Goal: Task Accomplishment & Management: Complete application form

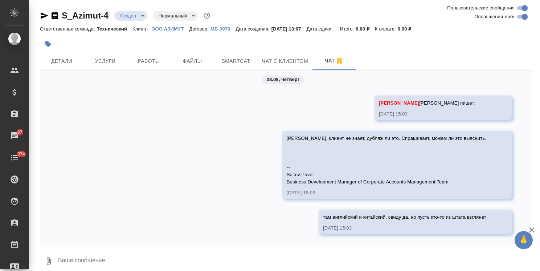
scroll to position [7, 0]
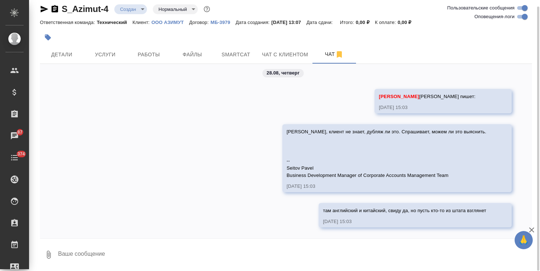
click at [144, 244] on textarea at bounding box center [294, 254] width 475 height 25
paste textarea
type textarea "для истории"
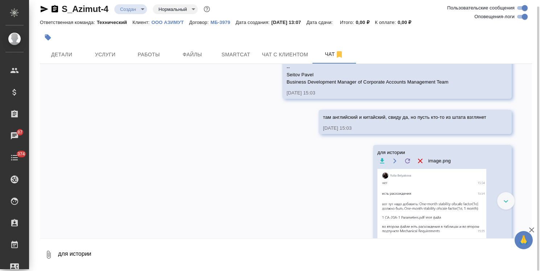
scroll to position [135, 0]
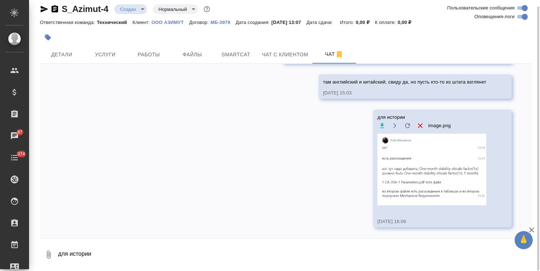
click at [415, 185] on img at bounding box center [431, 170] width 109 height 72
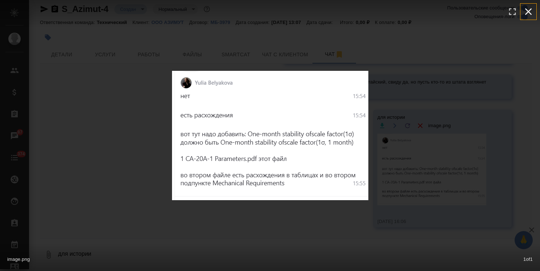
click at [532, 9] on icon "button" at bounding box center [529, 12] width 12 height 12
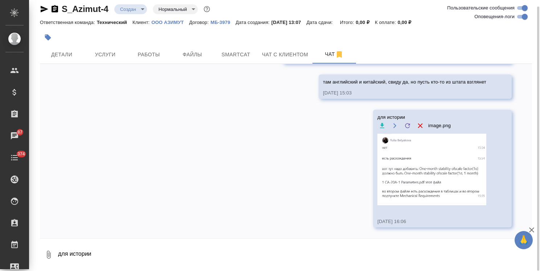
click at [126, 246] on textarea "для истории" at bounding box center [294, 254] width 475 height 25
paste textarea "Тогда давайте оба языка считать. -- Seitov Pavel Business Development Manager o…"
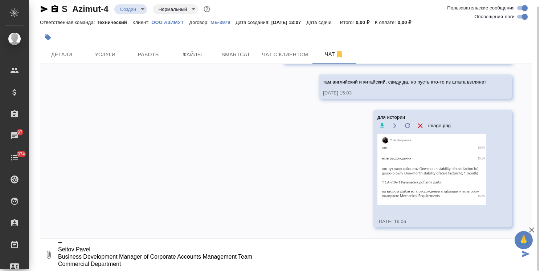
type textarea "Тогда давайте оба языка считать. -- Seitov Pavel Business Development Manager o…"
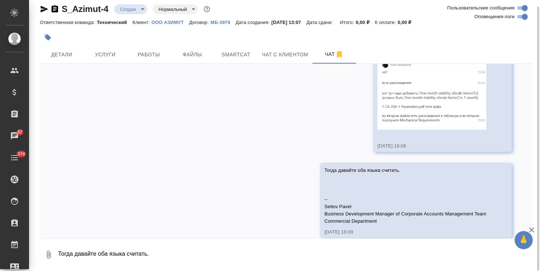
scroll to position [221, 0]
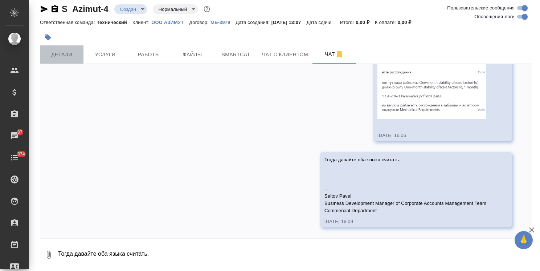
click at [62, 52] on span "Детали" at bounding box center [61, 54] width 35 height 9
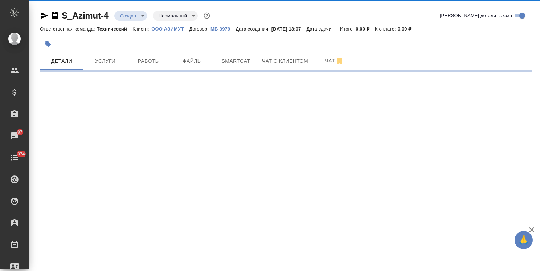
select select "RU"
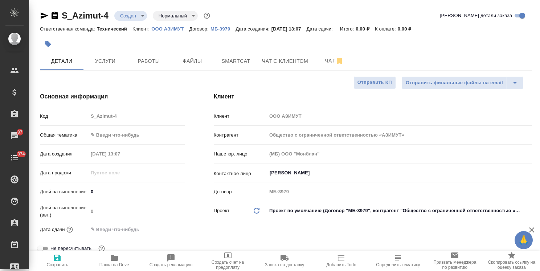
type textarea "x"
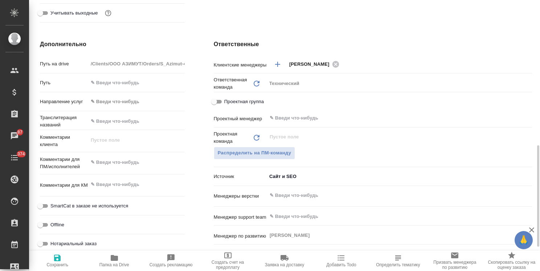
scroll to position [290, 0]
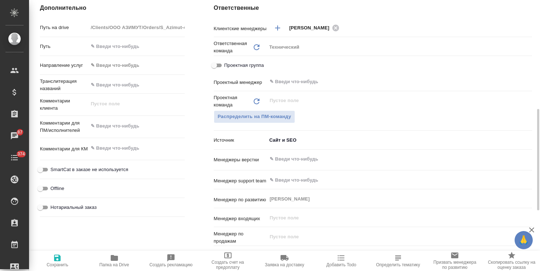
type textarea "x"
click at [125, 125] on textarea at bounding box center [136, 126] width 97 height 12
type textarea "с"
type textarea "x"
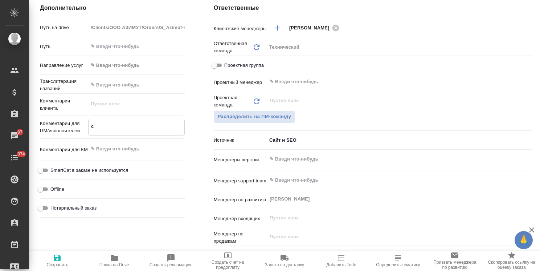
type textarea "x"
type textarea "сч"
type textarea "x"
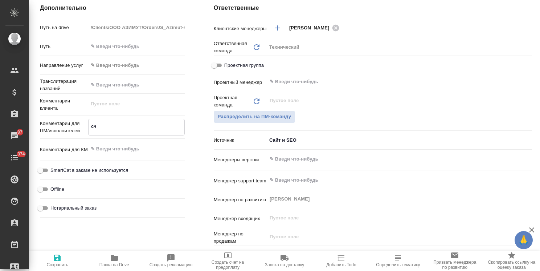
type textarea "с"
type textarea "x"
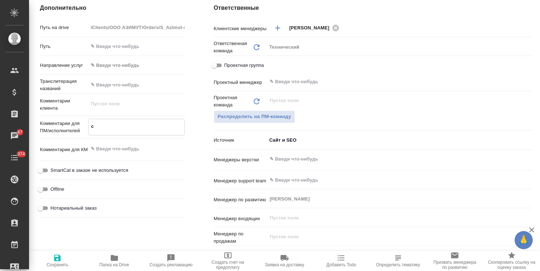
type textarea "x"
type textarea "п"
type textarea "x"
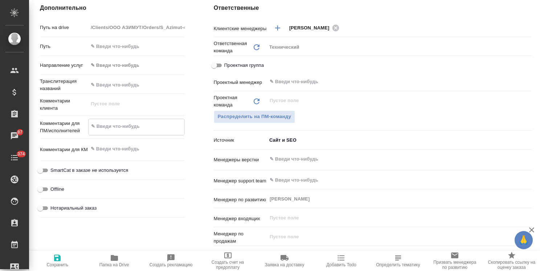
type textarea "x"
type textarea "пе"
type textarea "x"
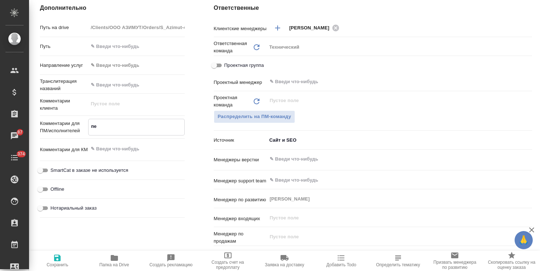
type textarea "x"
type textarea "пер"
type textarea "x"
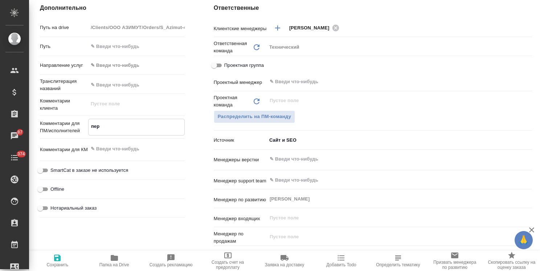
type textarea "пере"
type textarea "x"
type textarea "перев"
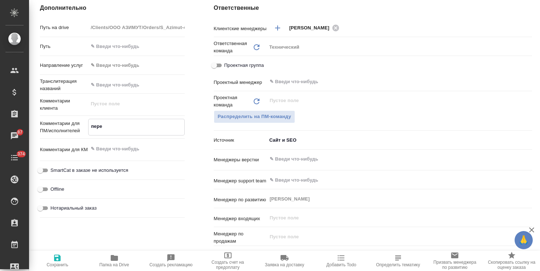
type textarea "x"
type textarea "перево"
type textarea "x"
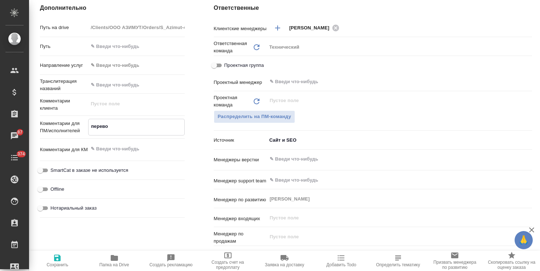
type textarea "x"
type textarea "перевод"
type textarea "x"
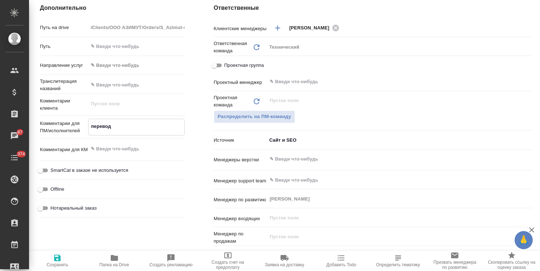
type textarea "x"
type textarea "переводи"
type textarea "x"
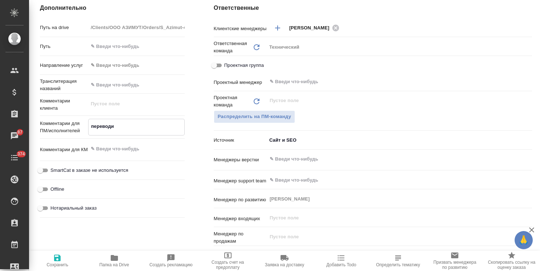
type textarea "переводим"
type textarea "x"
type textarea "переводим"
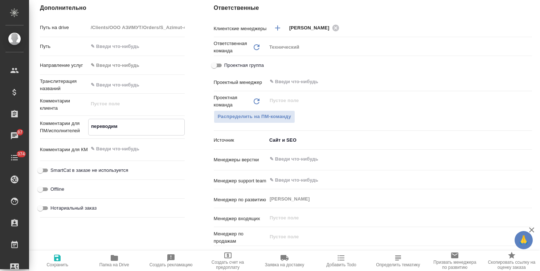
type textarea "x"
type textarea "переводим и"
type textarea "x"
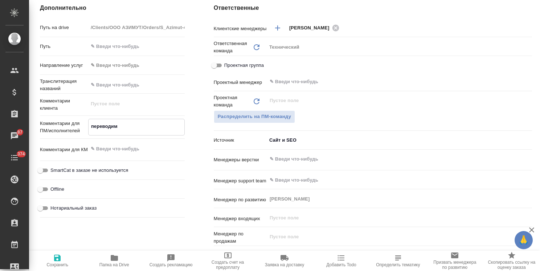
type textarea "x"
type textarea "переводим и"
type textarea "x"
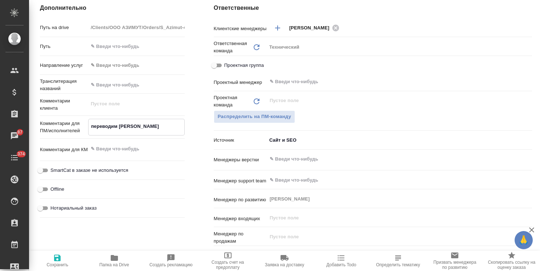
type textarea "x"
type textarea "переводим и с"
type textarea "x"
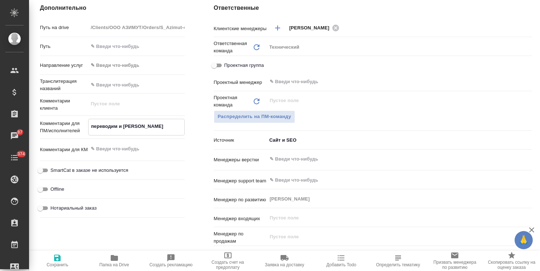
type textarea "переводим и с"
type textarea "x"
type textarea "переводим и с а"
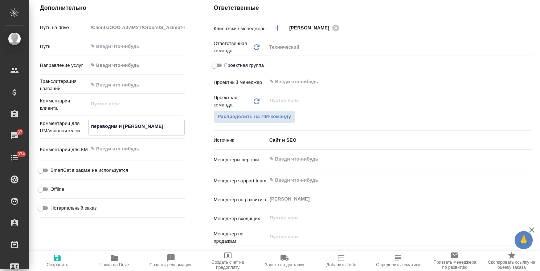
type textarea "x"
type textarea "переводим и с ан"
type textarea "x"
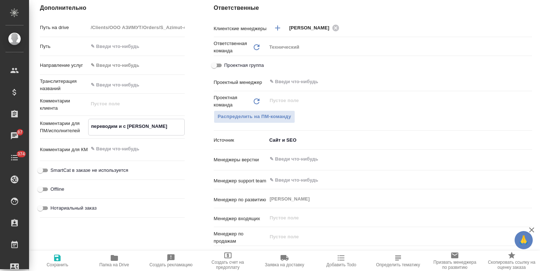
type textarea "x"
type textarea "переводим и с анг"
type textarea "x"
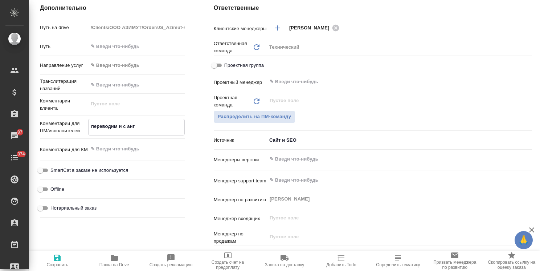
type textarea "x"
type textarea "переводим и с англ"
type textarea "x"
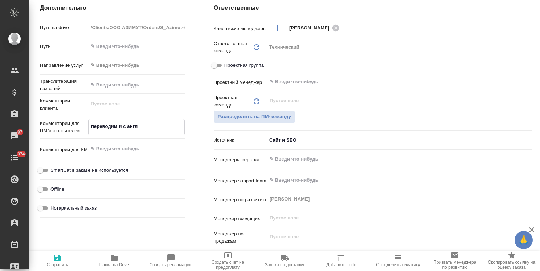
type textarea "переводим и с англи"
type textarea "x"
type textarea "переводим и с англий"
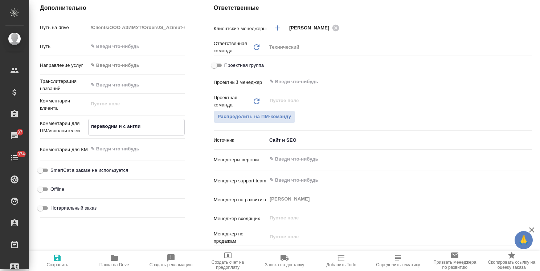
type textarea "x"
type textarea "переводим и с английс"
type textarea "x"
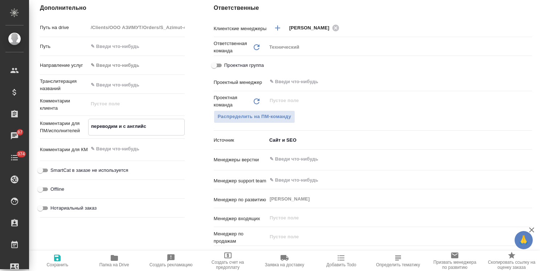
type textarea "x"
type textarea "переводим и с английско"
type textarea "x"
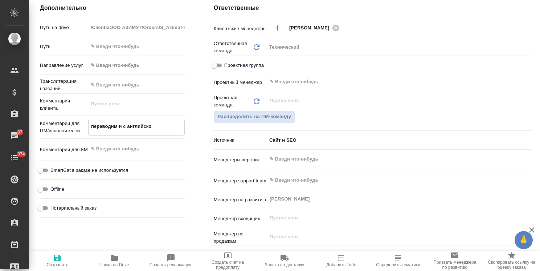
type textarea "x"
type textarea "переводим и с английског"
type textarea "x"
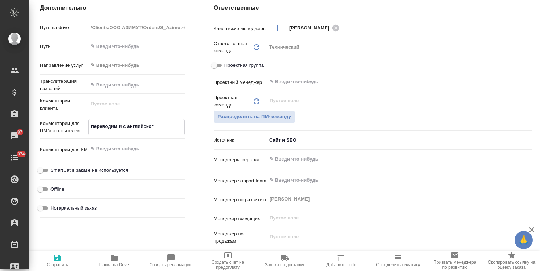
type textarea "переводим и с английского"
type textarea "x"
type textarea "переводим и с английского,"
type textarea "x"
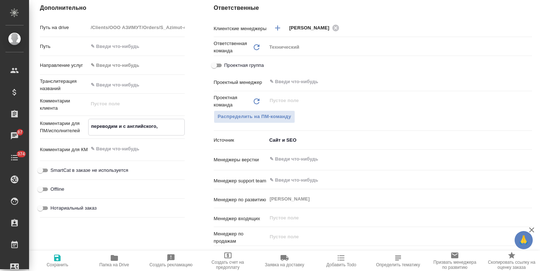
type textarea "x"
type textarea "переводим и с английского,"
type textarea "x"
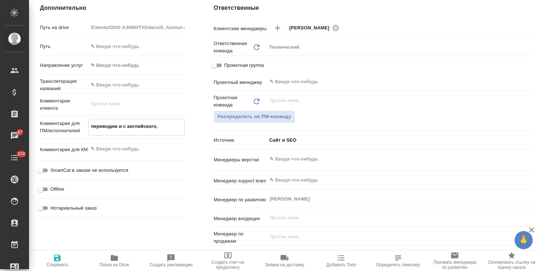
type textarea "x"
type textarea "переводим и с английского, и"
type textarea "x"
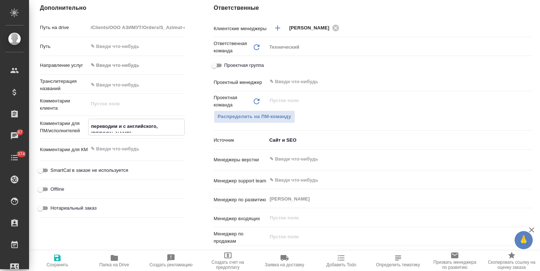
type textarea "x"
type textarea "переводим и с английского, и"
type textarea "x"
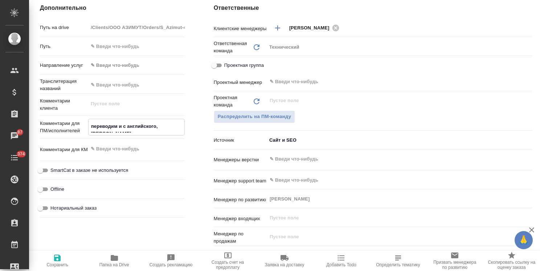
type textarea "переводим и с английского, и с"
type textarea "x"
type textarea "переводим и с английского, и с"
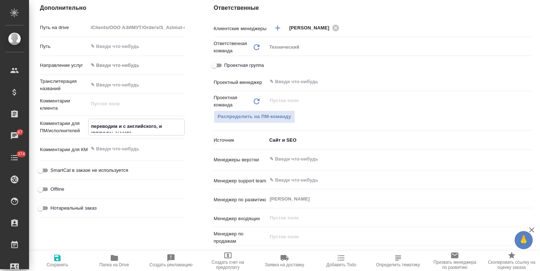
type textarea "x"
type textarea "переводим и с английского, и с к"
type textarea "x"
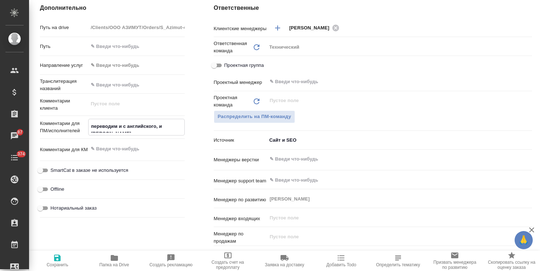
type textarea "x"
type textarea "переводим и с английского, и с ки"
type textarea "x"
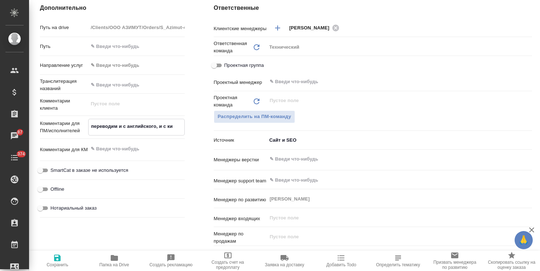
type textarea "x"
type textarea "переводим и с английского, и с кит"
type textarea "x"
type textarea "переводим и с английского, и с кита"
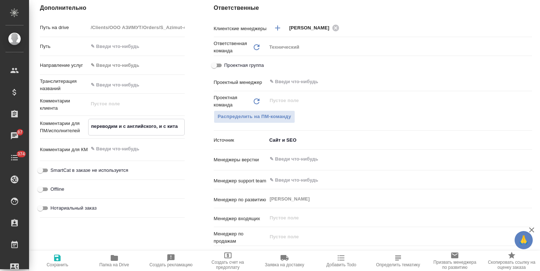
type textarea "x"
type textarea "переводим и с английского, и с китай"
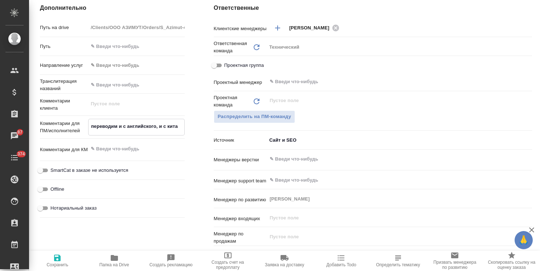
type textarea "x"
type textarea "переводим и с английского, и с китайс"
type textarea "x"
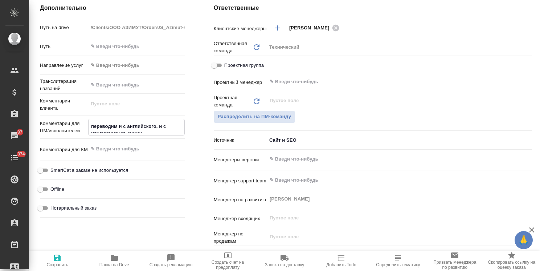
type textarea "x"
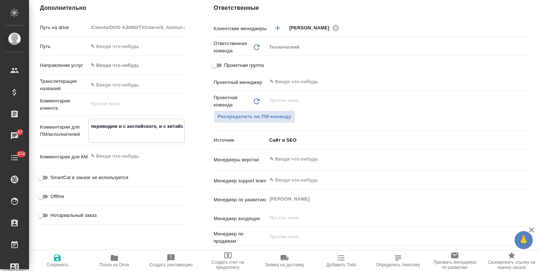
type textarea "x"
type textarea "переводим и с английского, и с китайск"
type textarea "x"
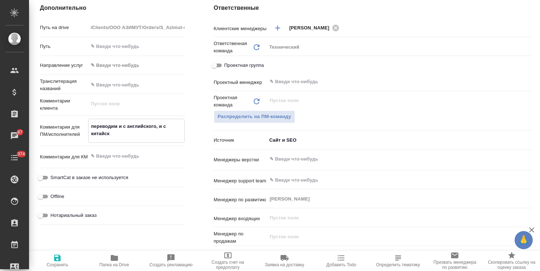
type textarea "переводим и с английского, и с китайско"
type textarea "x"
type textarea "переводим и с английского, и с китайског"
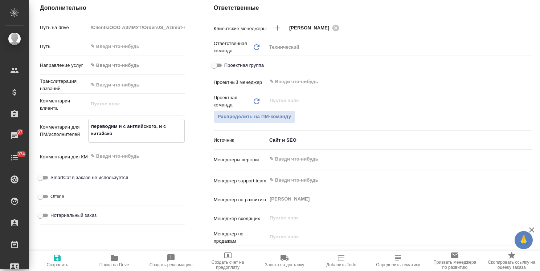
type textarea "x"
type textarea "переводим и с английского, и с китайского"
type textarea "x"
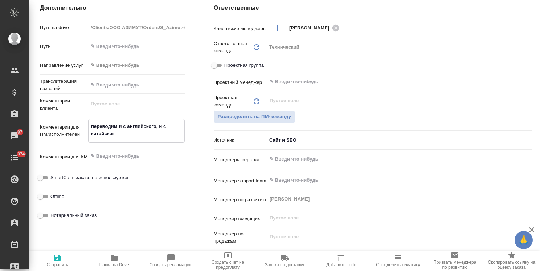
type textarea "x"
type textarea "переводим и с английского, и с китайского,"
type textarea "x"
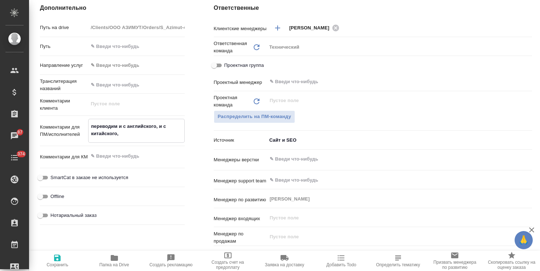
type textarea "x"
type textarea "переводим и с английского, и с китайского,"
type textarea "x"
type textarea "переводим и с английского, и с китайского, т"
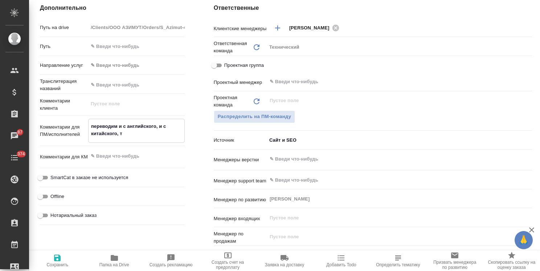
type textarea "x"
type textarea "переводим и с английского, и с китайского, т."
type textarea "x"
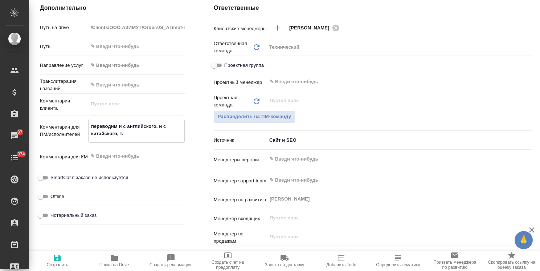
type textarea "x"
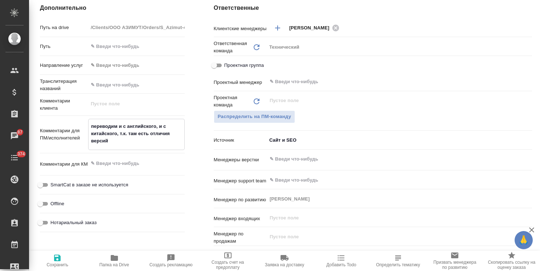
click at [67, 256] on span "Сохранить" at bounding box center [57, 260] width 48 height 14
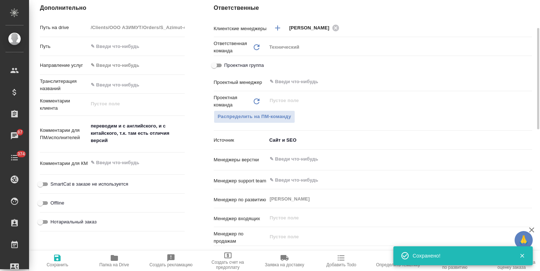
scroll to position [0, 0]
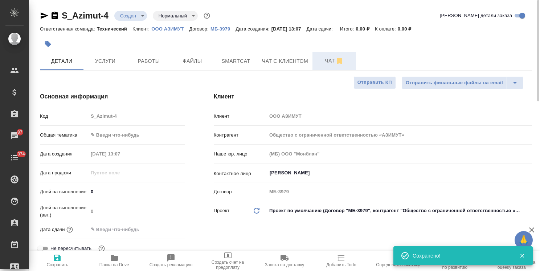
click at [326, 60] on span "Чат" at bounding box center [334, 60] width 35 height 9
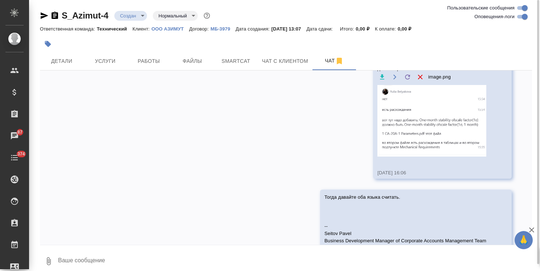
scroll to position [148, 0]
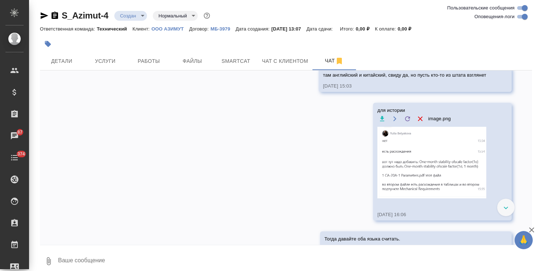
click at [122, 10] on div "S_Azimut-4 Создан new Нормальный normal" at bounding box center [126, 16] width 172 height 12
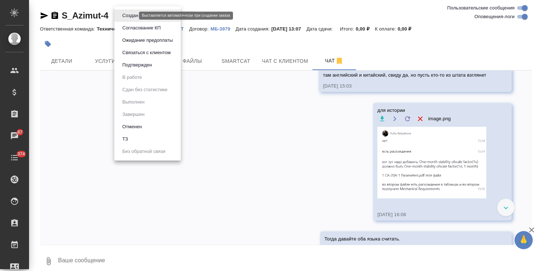
click at [129, 17] on body "🙏 .cls-1 fill:#fff; AWATERA Usmanova Olga Клиенты Спецификации Заказы 87 Чаты 3…" at bounding box center [270, 135] width 540 height 271
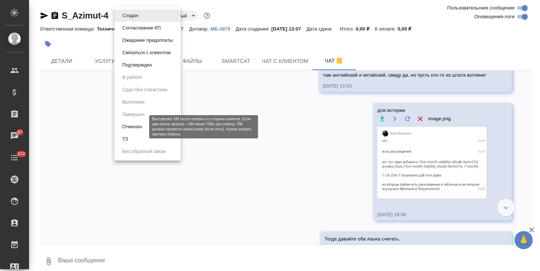
click at [130, 140] on button "ТЗ" at bounding box center [125, 139] width 10 height 8
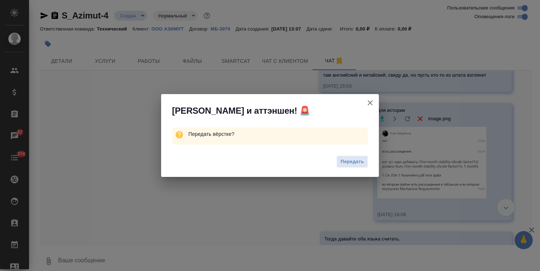
click at [352, 161] on span "Передать" at bounding box center [352, 162] width 24 height 8
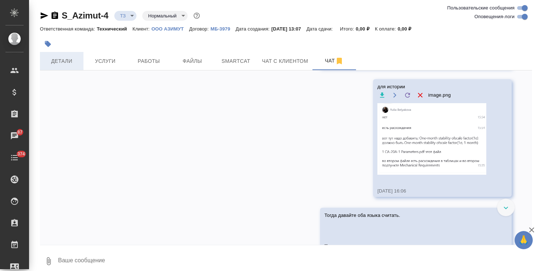
click at [58, 61] on span "Детали" at bounding box center [61, 61] width 35 height 9
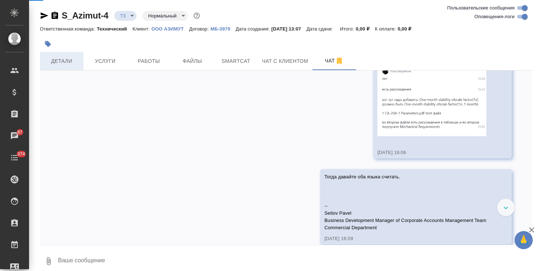
scroll to position [248, 0]
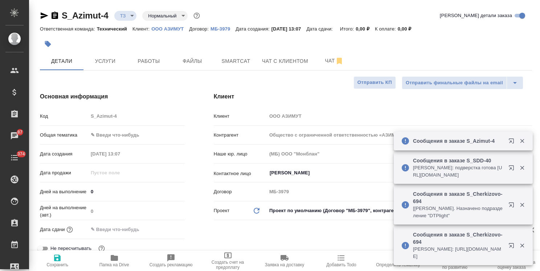
click at [305, 231] on div "Клиент Клиент ООО АЗИМУТ Контрагент Общество с ограниченной ответственностью «А…" at bounding box center [372, 186] width 347 height 216
click at [325, 63] on span "Чат" at bounding box center [334, 60] width 35 height 9
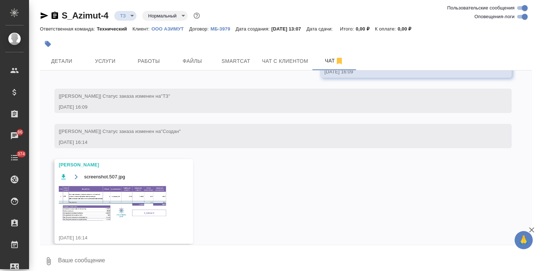
scroll to position [387, 0]
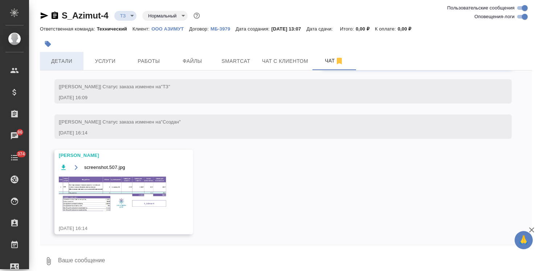
click at [66, 60] on span "Детали" at bounding box center [61, 61] width 35 height 9
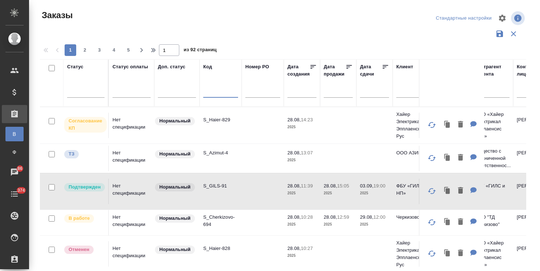
scroll to position [54, 0]
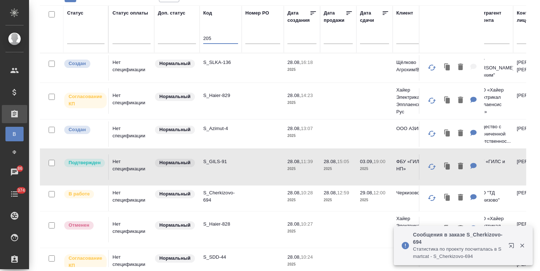
type input "205"
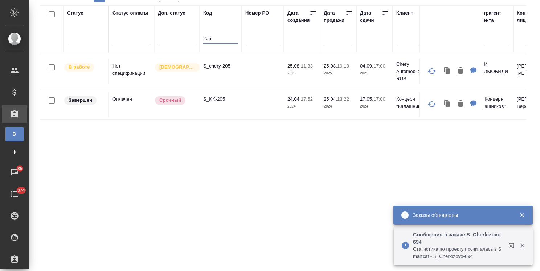
click at [221, 68] on p "S_chery-205" at bounding box center [220, 65] width 35 height 7
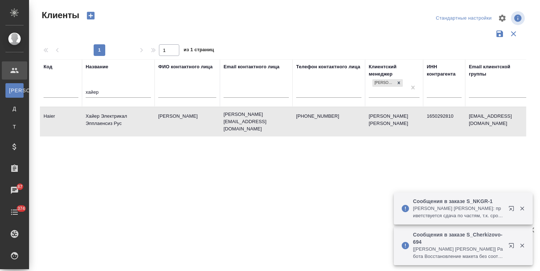
select select "RU"
drag, startPoint x: 112, startPoint y: 94, endPoint x: 45, endPoint y: 92, distance: 67.2
click at [45, 92] on tr "Код Название хайер ФИО контактного лица Email контактного лица Телефон контактн…" at bounding box center [314, 83] width 549 height 48
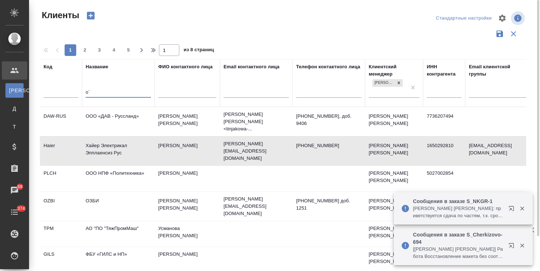
type input "o"
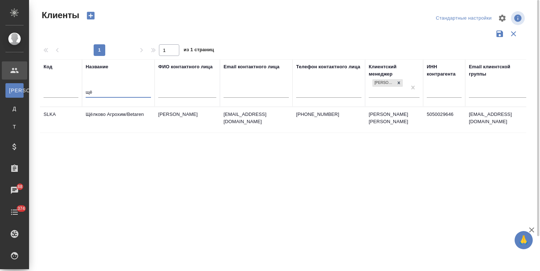
type input "щё"
click at [106, 113] on td "Щёлково Агрохим/Betaren" at bounding box center [118, 119] width 73 height 25
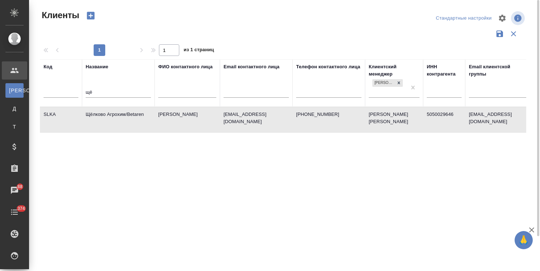
click at [106, 113] on td "Щёлково Агрохим/Betaren" at bounding box center [118, 119] width 73 height 25
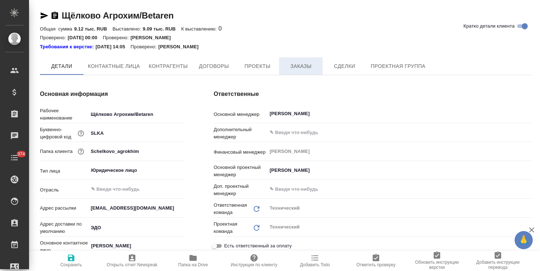
click at [298, 63] on span "Заказы" at bounding box center [300, 66] width 35 height 9
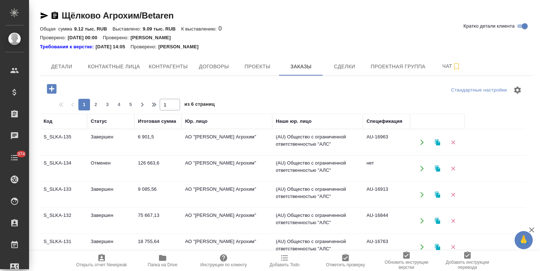
click at [54, 91] on icon "button" at bounding box center [51, 88] width 9 height 9
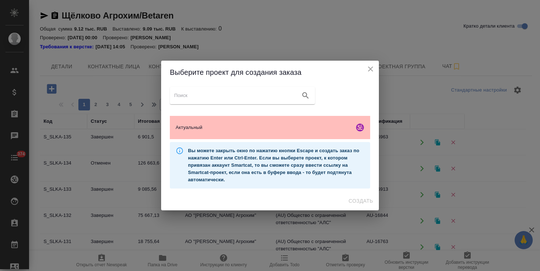
click at [241, 128] on span "Актуальный" at bounding box center [264, 127] width 176 height 7
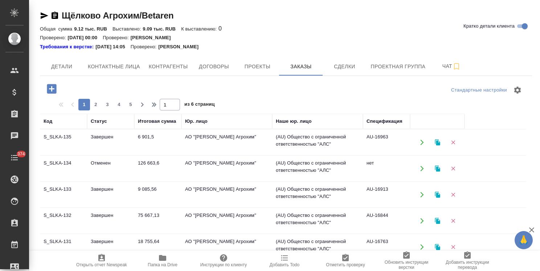
click at [68, 98] on div at bounding box center [122, 89] width 164 height 17
click at [55, 83] on icon "button" at bounding box center [51, 88] width 13 height 13
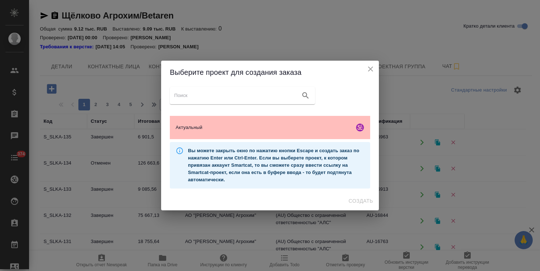
click at [273, 135] on div "Актуальный" at bounding box center [270, 127] width 200 height 23
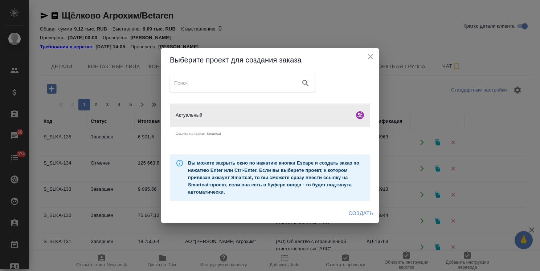
click at [355, 210] on span "Создать" at bounding box center [361, 213] width 24 height 9
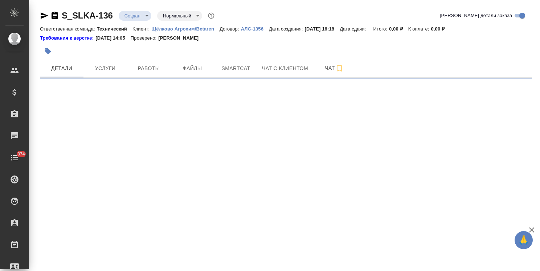
select select "RU"
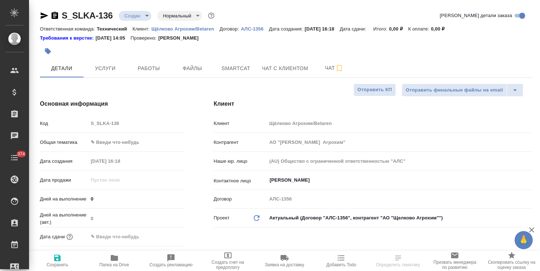
type textarea "x"
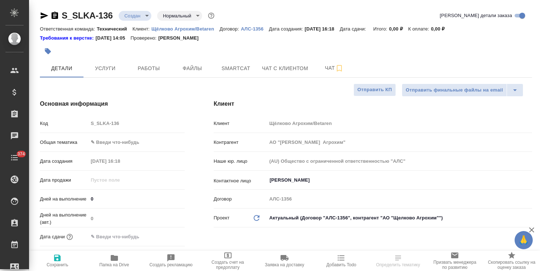
type textarea "x"
click at [289, 183] on input "[PERSON_NAME]" at bounding box center [387, 180] width 237 height 9
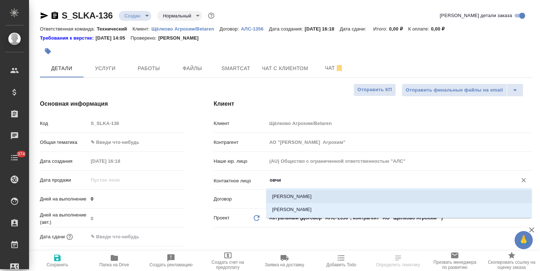
click at [292, 209] on li "[PERSON_NAME]" at bounding box center [398, 209] width 265 height 13
type input "[PERSON_NAME]"
type textarea "x"
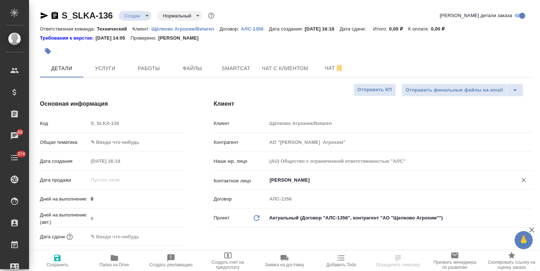
type input "[PERSON_NAME]"
click at [64, 261] on span "Сохранить" at bounding box center [57, 260] width 48 height 14
type textarea "x"
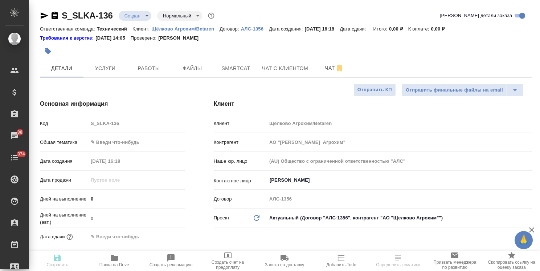
type textarea "x"
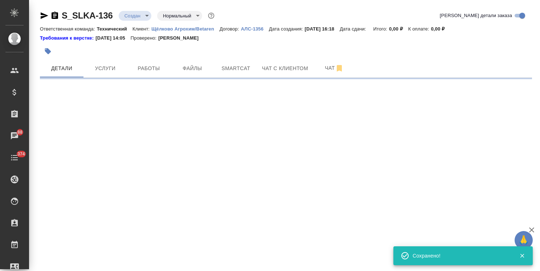
select select "RU"
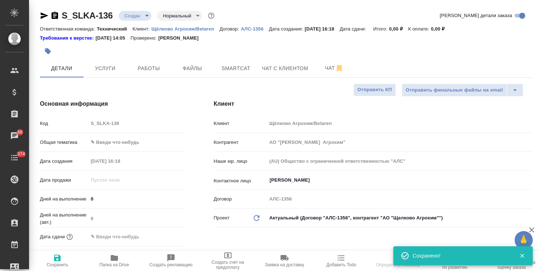
type textarea "x"
drag, startPoint x: 112, startPoint y: 7, endPoint x: 54, endPoint y: 5, distance: 58.5
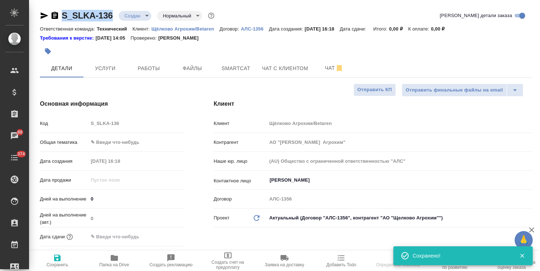
copy link "S_SLKA-136"
type textarea "x"
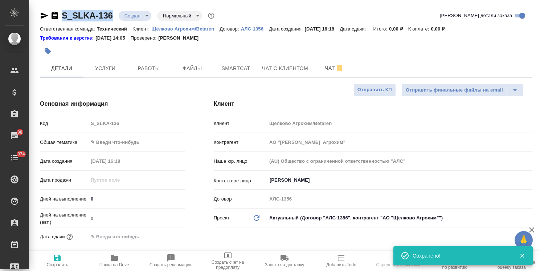
type textarea "x"
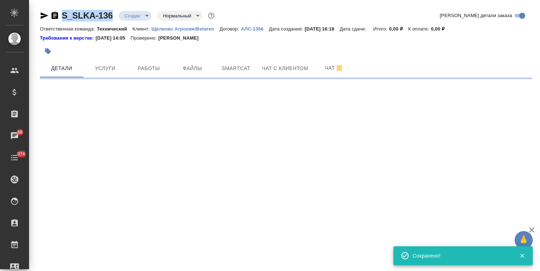
click at [112, 260] on div ".cls-1 fill:#fff; AWATERA Usmanova Olga Клиенты Спецификации Заказы 88 Чаты 374…" at bounding box center [270, 135] width 540 height 271
select select "RU"
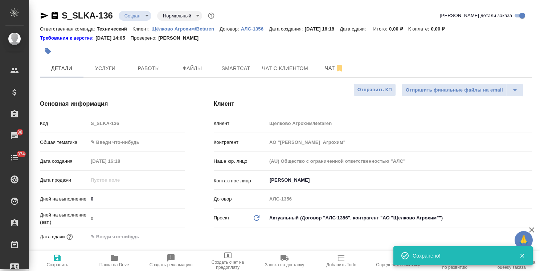
click at [116, 262] on span "Папка на Drive" at bounding box center [114, 264] width 30 height 5
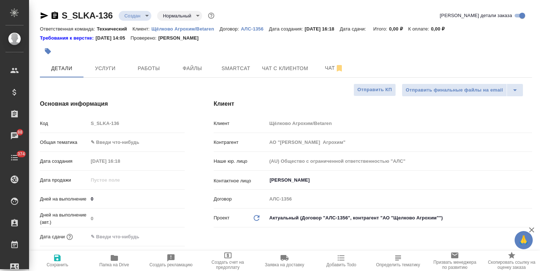
type textarea "x"
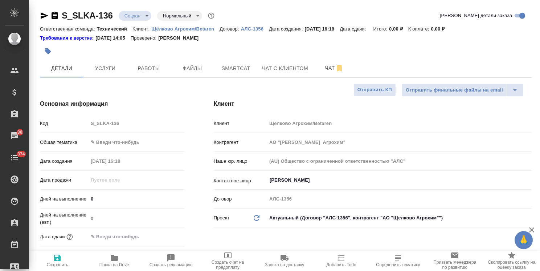
type textarea "x"
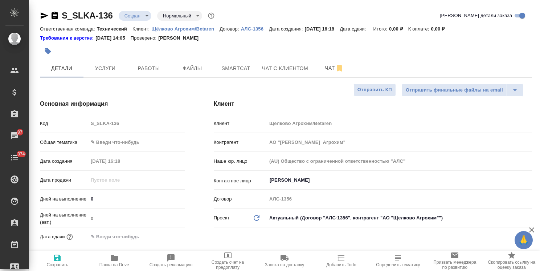
type textarea "x"
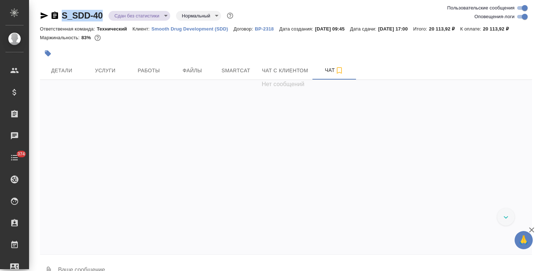
drag, startPoint x: 105, startPoint y: 7, endPoint x: 52, endPoint y: 8, distance: 52.3
click at [52, 8] on div "S_SDD-40 Сдан без статистики distributed Нормальный normal Ответственная команд…" at bounding box center [286, 143] width 500 height 287
copy link "S_SDD-40"
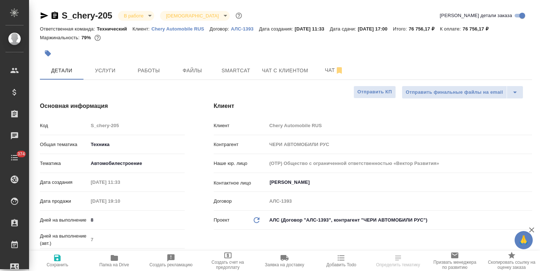
select select "RU"
type textarea "x"
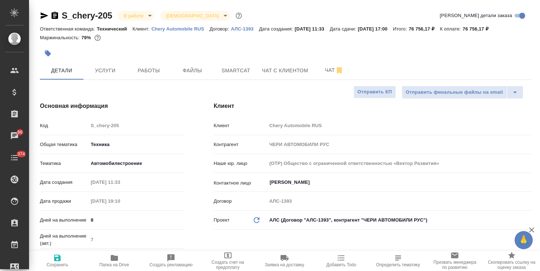
type textarea "x"
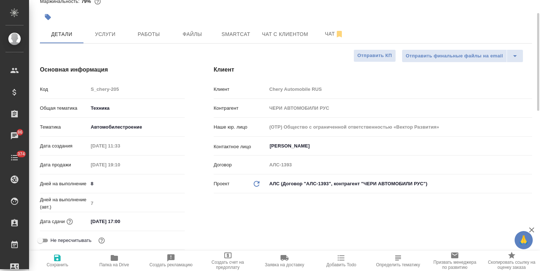
type textarea "x"
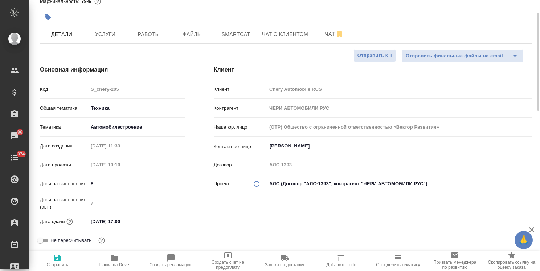
type textarea "x"
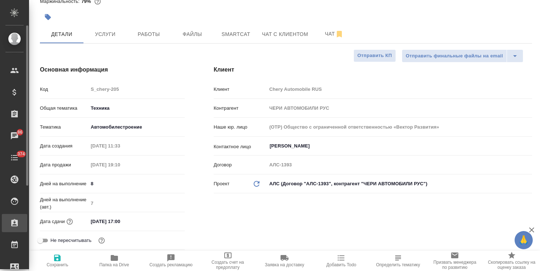
drag, startPoint x: 144, startPoint y: 221, endPoint x: 27, endPoint y: 219, distance: 116.9
click at [28, 220] on div ".cls-1 fill:#fff; AWATERA [PERSON_NAME] Спецификации Заказы 86 Чаты 374 Todo Пр…" at bounding box center [270, 135] width 540 height 271
type textarea "x"
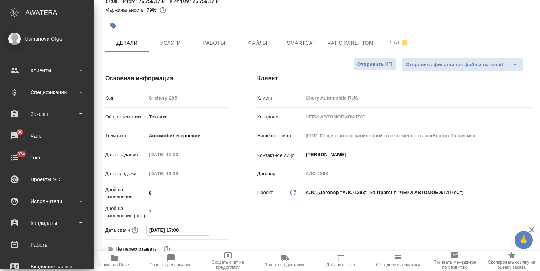
type textarea "x"
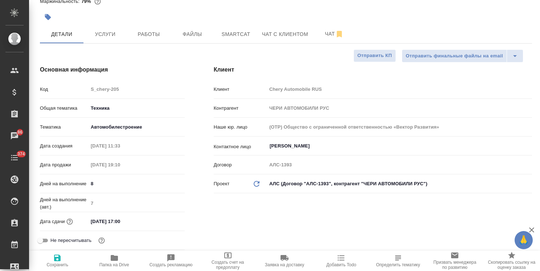
type textarea "x"
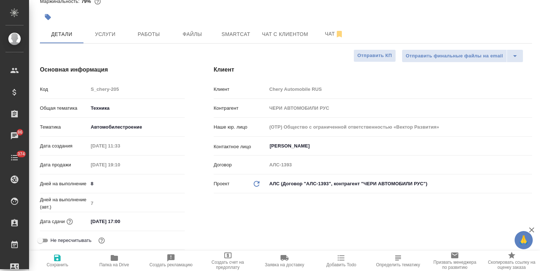
type textarea "x"
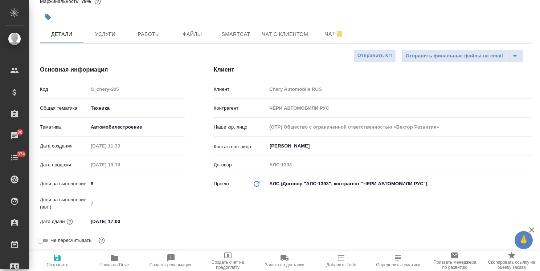
type textarea "x"
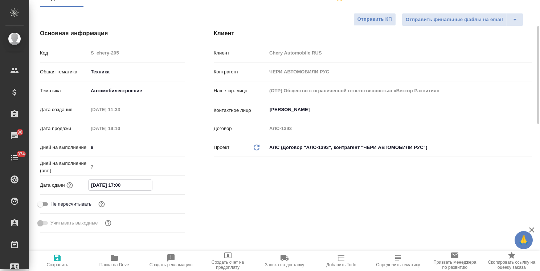
scroll to position [109, 0]
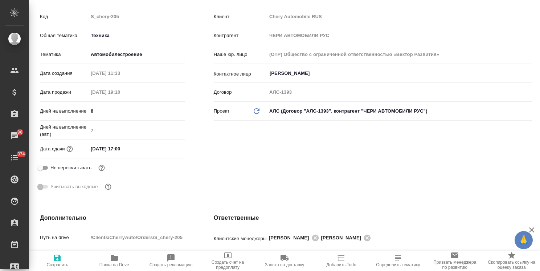
type textarea "x"
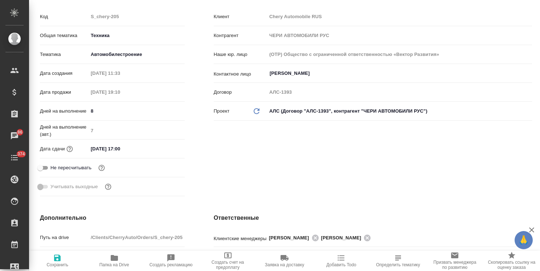
type textarea "x"
